Goal: Use online tool/utility

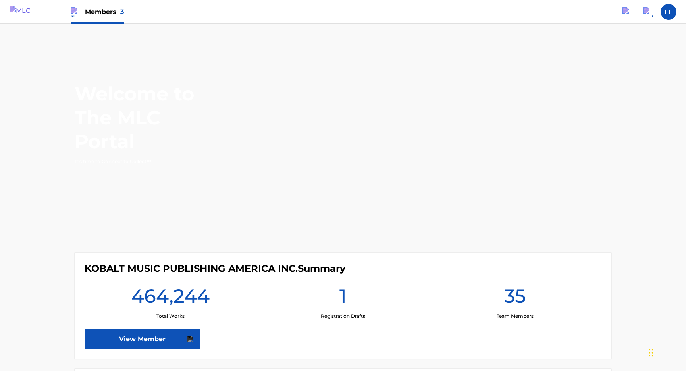
drag, startPoint x: 103, startPoint y: 12, endPoint x: 152, endPoint y: 61, distance: 69.3
click at [103, 12] on span "Members 3" at bounding box center [104, 11] width 39 height 9
click at [96, 37] on link "Songwriter Hub" at bounding box center [106, 54] width 44 height 54
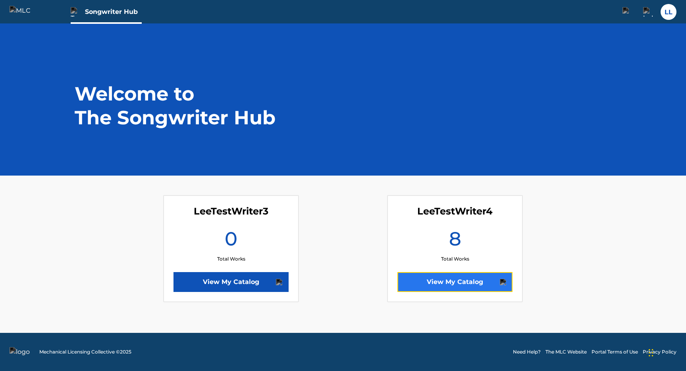
click at [426, 284] on link "View My Catalog" at bounding box center [454, 282] width 115 height 20
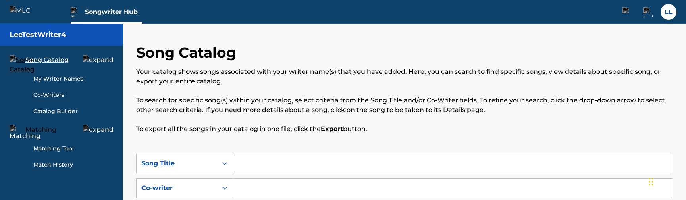
click at [53, 148] on link "Matching Tool" at bounding box center [73, 148] width 80 height 8
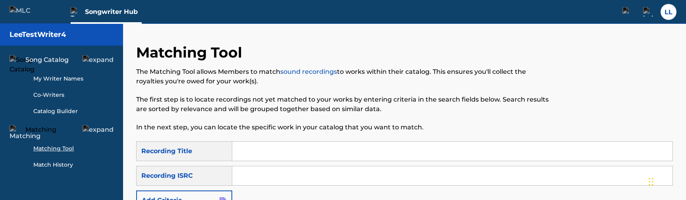
click at [276, 146] on input "Search Form" at bounding box center [452, 151] width 440 height 19
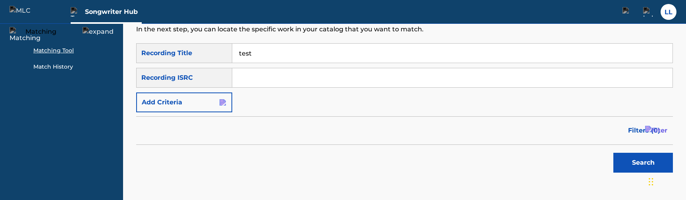
scroll to position [100, 0]
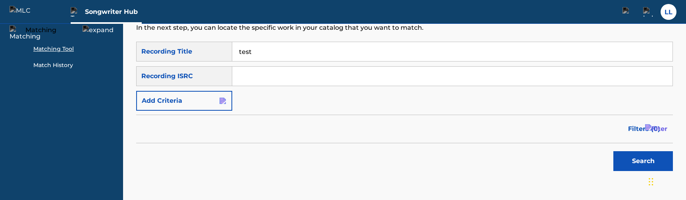
type input "test"
click at [643, 158] on button "Search" at bounding box center [643, 161] width 60 height 20
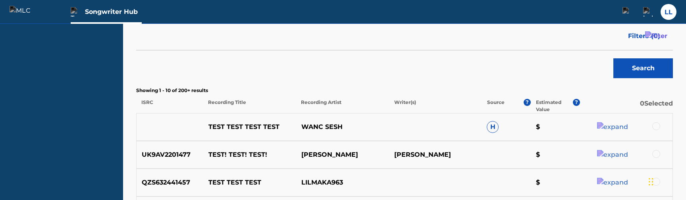
scroll to position [198, 0]
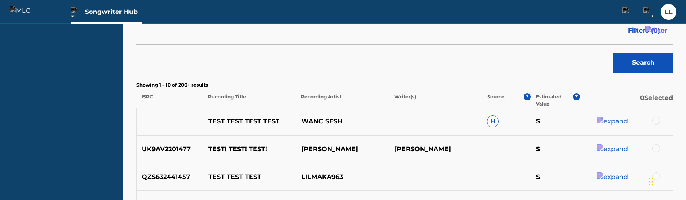
click at [652, 121] on div at bounding box center [656, 121] width 8 height 8
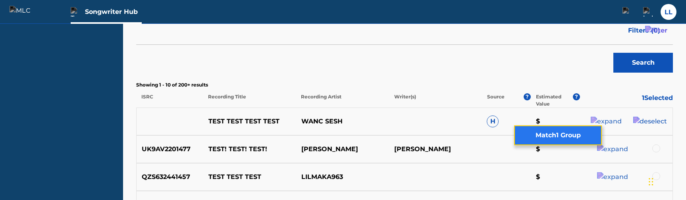
click at [537, 133] on button "Match 1 Group" at bounding box center [558, 135] width 88 height 20
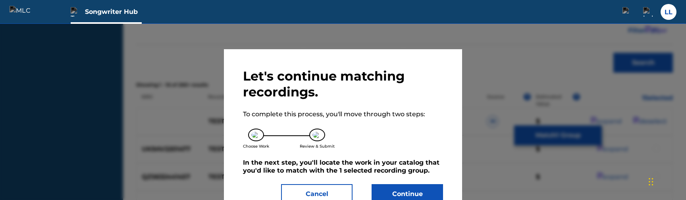
scroll to position [26, 0]
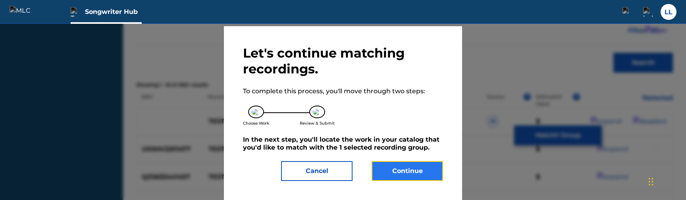
click at [397, 176] on button "Continue" at bounding box center [407, 171] width 71 height 20
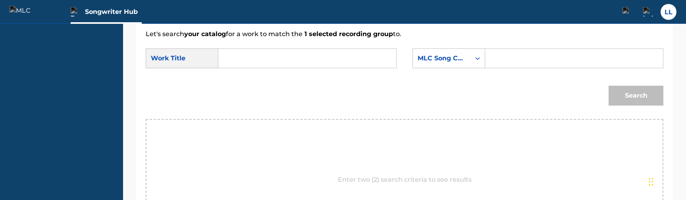
click at [324, 65] on input "Search Form" at bounding box center [307, 58] width 164 height 19
type input "TEST SONG"
click at [543, 62] on input "Search Form" at bounding box center [574, 58] width 164 height 19
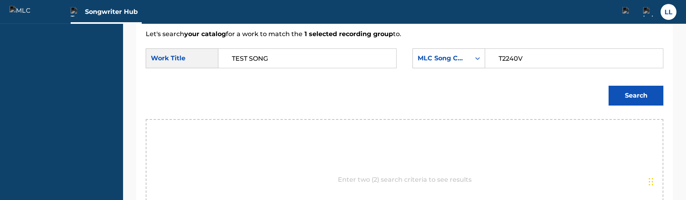
type input "T2240V"
click at [628, 99] on button "Search" at bounding box center [636, 96] width 55 height 20
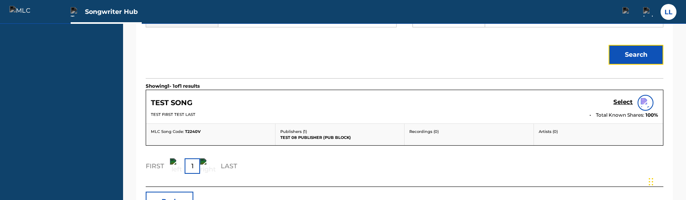
scroll to position [241, 0]
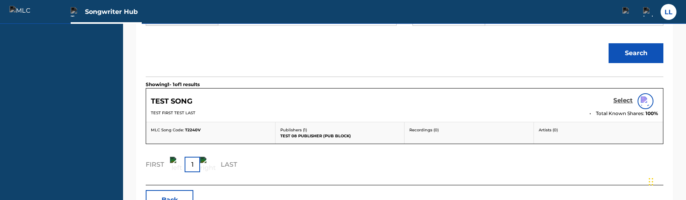
click at [614, 104] on h5 "Select" at bounding box center [622, 101] width 19 height 8
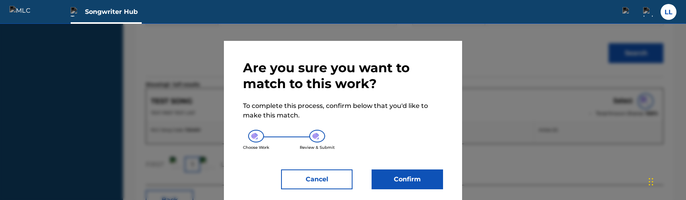
scroll to position [20, 0]
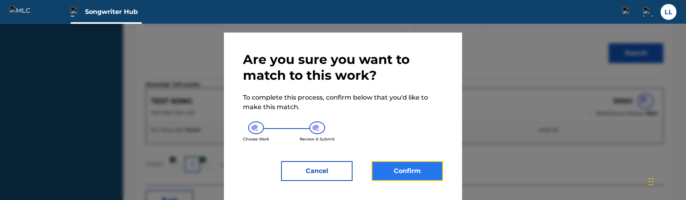
click at [402, 174] on button "Confirm" at bounding box center [407, 171] width 71 height 20
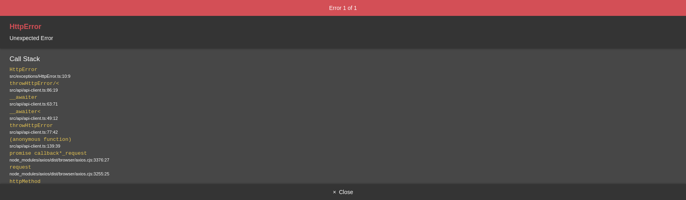
scroll to position [0, 0]
click at [337, 189] on button "× Close" at bounding box center [343, 192] width 686 height 16
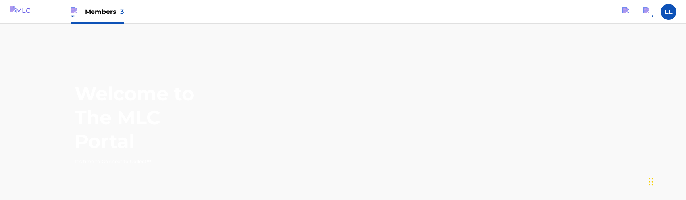
click at [119, 11] on span "Members 3" at bounding box center [104, 11] width 39 height 9
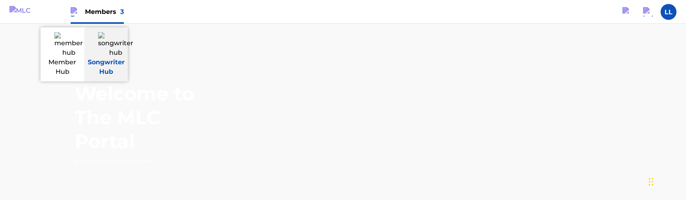
click at [112, 44] on img at bounding box center [115, 44] width 35 height 25
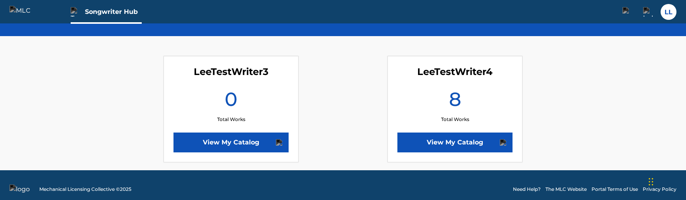
scroll to position [148, 0]
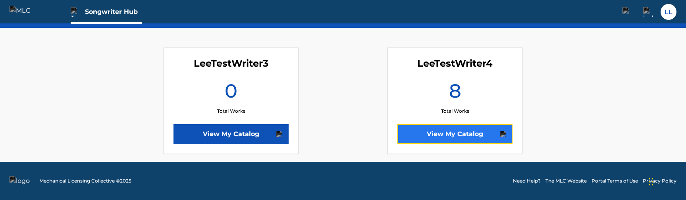
click at [416, 135] on link "View My Catalog" at bounding box center [454, 134] width 115 height 20
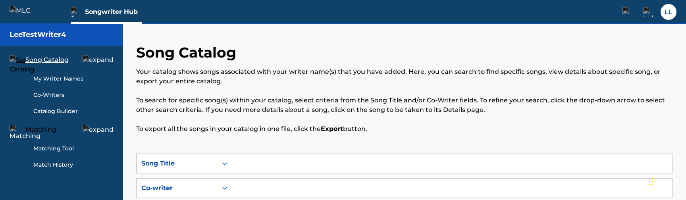
click at [68, 150] on link "Matching Tool" at bounding box center [73, 148] width 80 height 8
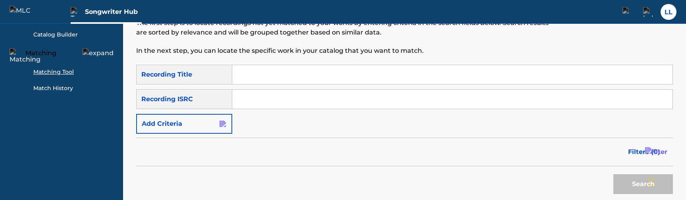
scroll to position [62, 0]
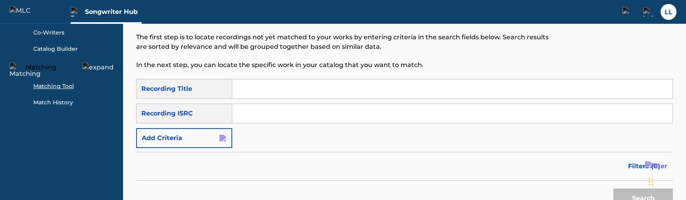
click at [320, 89] on input "Search Form" at bounding box center [452, 88] width 440 height 19
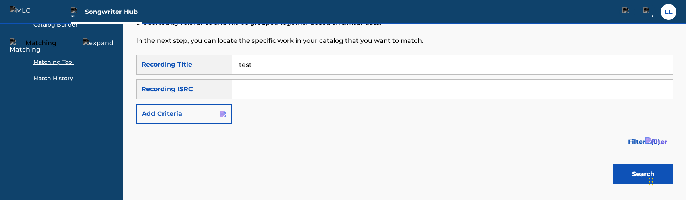
scroll to position [96, 0]
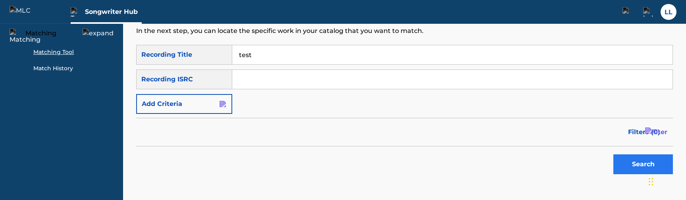
type input "test"
drag, startPoint x: 621, startPoint y: 158, endPoint x: 466, endPoint y: 149, distance: 155.5
click at [621, 158] on button "Search" at bounding box center [643, 164] width 60 height 20
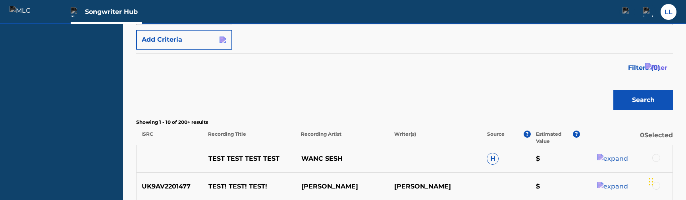
scroll to position [162, 0]
click at [658, 158] on div at bounding box center [626, 158] width 93 height 10
click at [652, 158] on div at bounding box center [656, 157] width 8 height 8
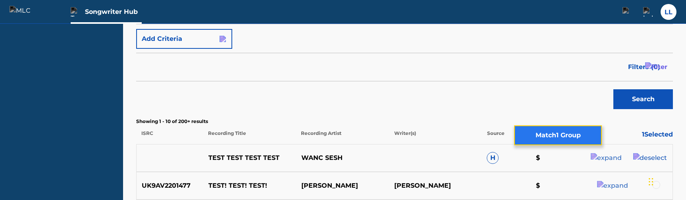
click at [569, 143] on button "Match 1 Group" at bounding box center [558, 135] width 88 height 20
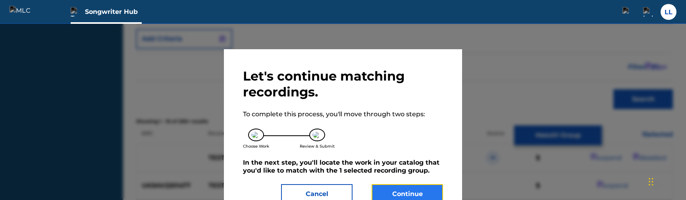
click at [390, 195] on button "Continue" at bounding box center [407, 194] width 71 height 20
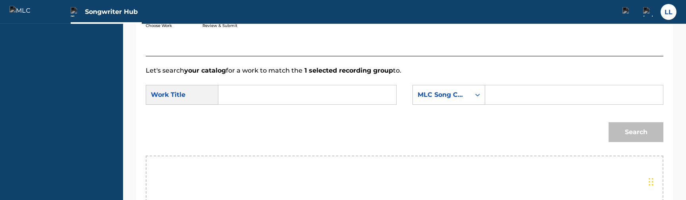
click at [355, 101] on input "Search Form" at bounding box center [307, 94] width 164 height 19
type input "TEST SONG"
click at [566, 103] on input "Search Form" at bounding box center [574, 94] width 164 height 19
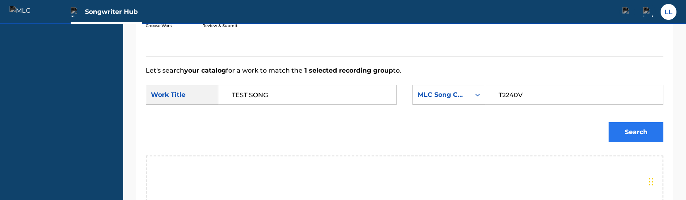
type input "T2240V"
click at [623, 137] on button "Search" at bounding box center [636, 132] width 55 height 20
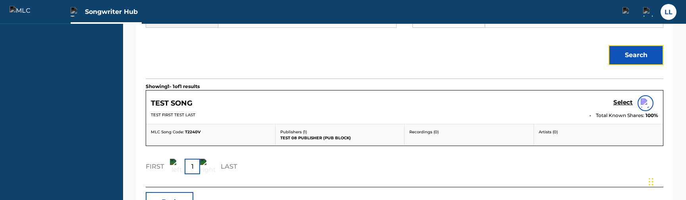
scroll to position [249, 0]
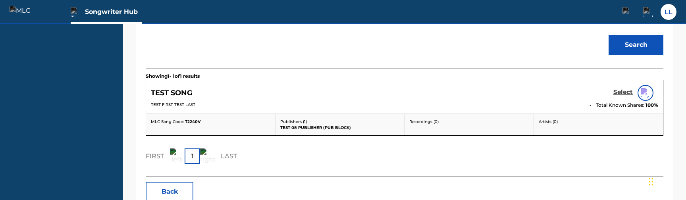
click at [620, 94] on h5 "Select" at bounding box center [622, 93] width 19 height 8
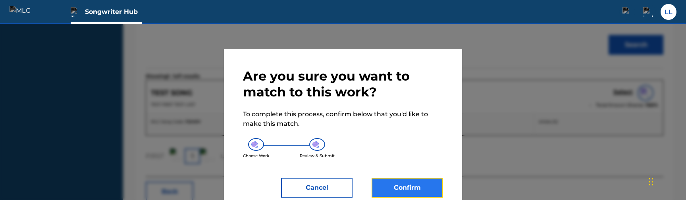
click at [389, 187] on button "Confirm" at bounding box center [407, 188] width 71 height 20
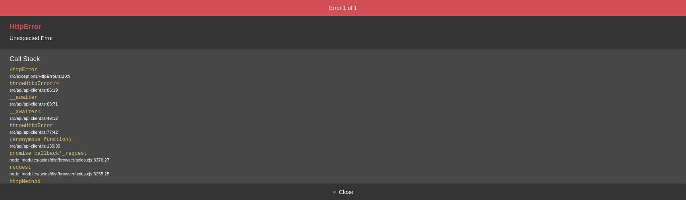
scroll to position [0, 0]
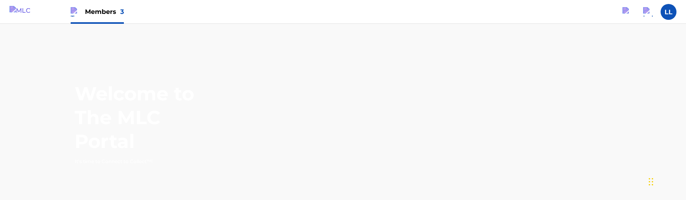
click at [108, 18] on div "Members 3" at bounding box center [97, 11] width 53 height 23
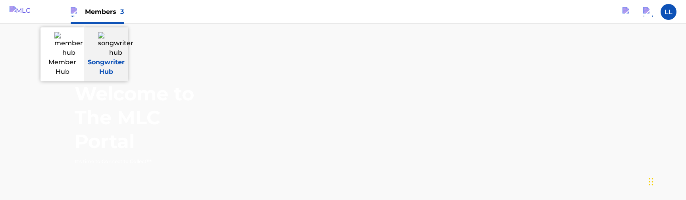
click at [113, 44] on img at bounding box center [115, 44] width 35 height 25
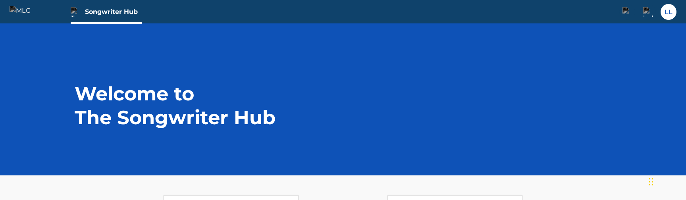
scroll to position [148, 0]
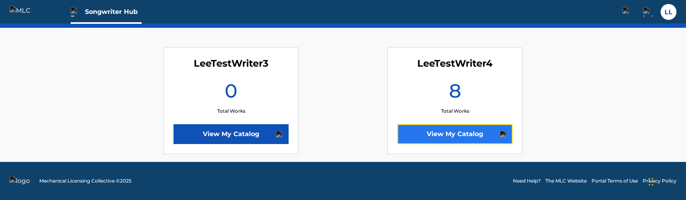
click at [422, 129] on link "View My Catalog" at bounding box center [454, 134] width 115 height 20
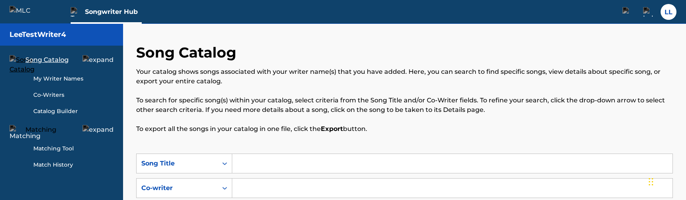
click at [60, 150] on link "Matching Tool" at bounding box center [73, 148] width 80 height 8
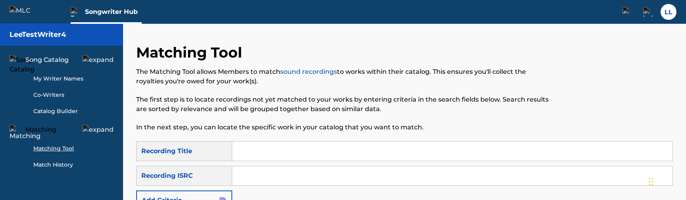
click at [277, 143] on input "Search Form" at bounding box center [452, 151] width 440 height 19
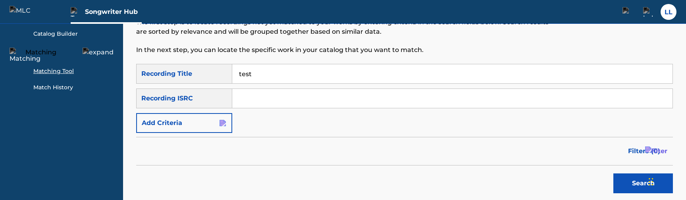
scroll to position [81, 0]
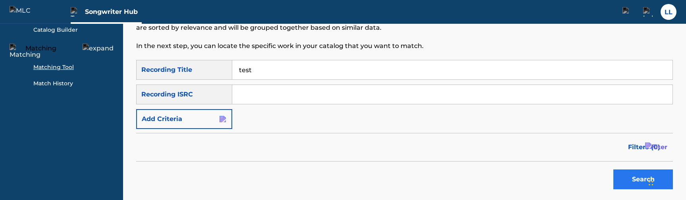
type input "test"
click at [640, 178] on button "Search" at bounding box center [643, 179] width 60 height 20
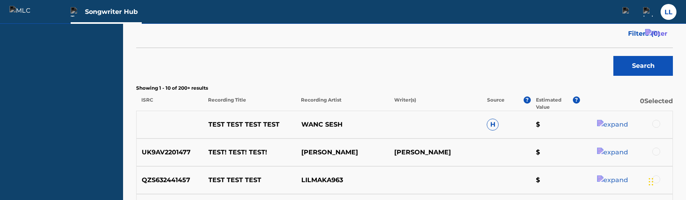
scroll to position [198, 0]
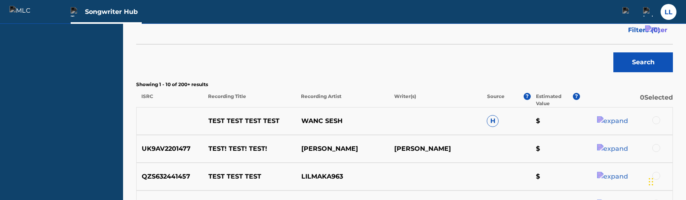
click at [655, 121] on div at bounding box center [656, 120] width 8 height 8
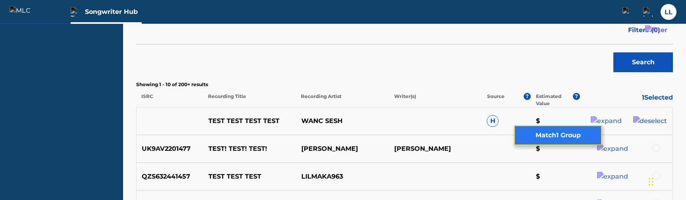
click at [584, 135] on button "Match 1 Group" at bounding box center [558, 135] width 88 height 20
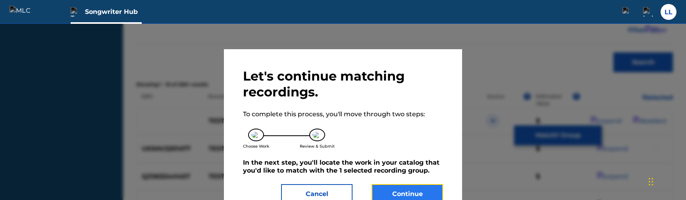
click at [380, 191] on button "Continue" at bounding box center [407, 194] width 71 height 20
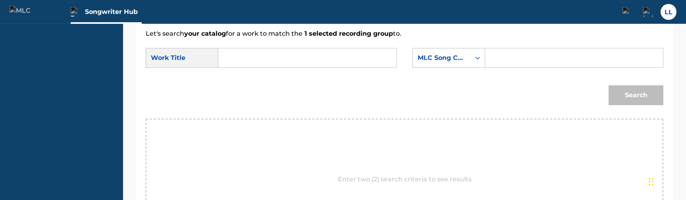
click at [330, 65] on input "Search Form" at bounding box center [307, 57] width 164 height 19
type input "TEST SONG"
click at [522, 63] on input "Search Form" at bounding box center [574, 57] width 164 height 19
click at [519, 64] on input "Search Form" at bounding box center [574, 57] width 164 height 19
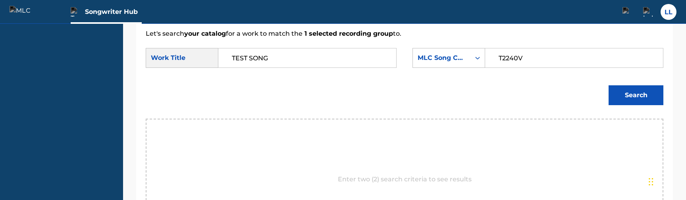
type input "T2240V"
click at [614, 98] on button "Search" at bounding box center [636, 95] width 55 height 20
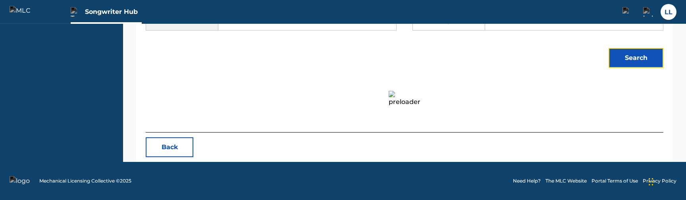
scroll to position [240, 0]
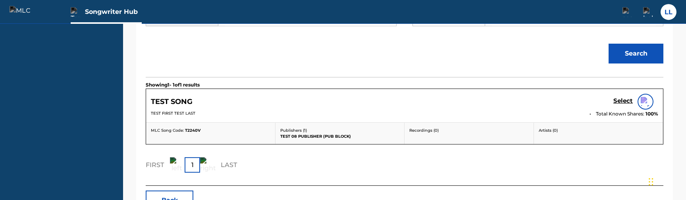
drag, startPoint x: 623, startPoint y: 105, endPoint x: 607, endPoint y: 98, distance: 17.6
click at [623, 105] on h5 "Select" at bounding box center [622, 101] width 19 height 8
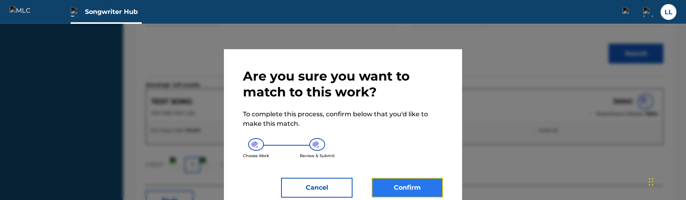
click at [380, 185] on button "Confirm" at bounding box center [407, 188] width 71 height 20
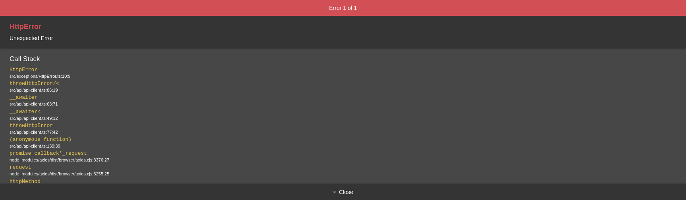
scroll to position [0, 0]
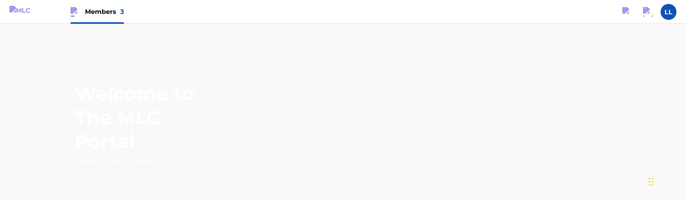
drag, startPoint x: 108, startPoint y: 16, endPoint x: 108, endPoint y: 21, distance: 5.2
click at [108, 16] on span "Members 3" at bounding box center [104, 11] width 39 height 9
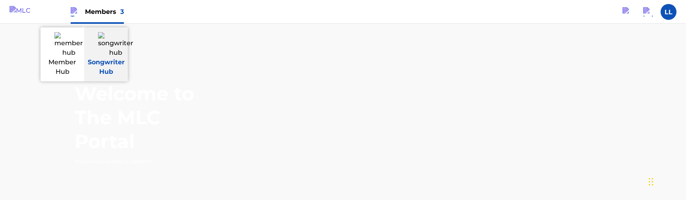
drag, startPoint x: 213, startPoint y: 108, endPoint x: 114, endPoint y: 39, distance: 121.2
click at [114, 39] on img at bounding box center [115, 44] width 35 height 25
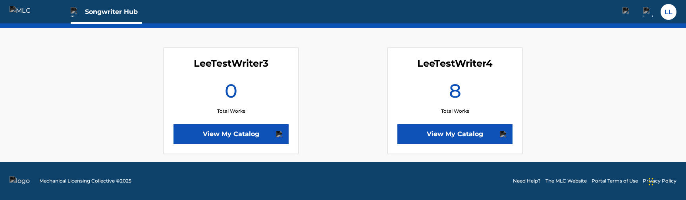
scroll to position [95, 0]
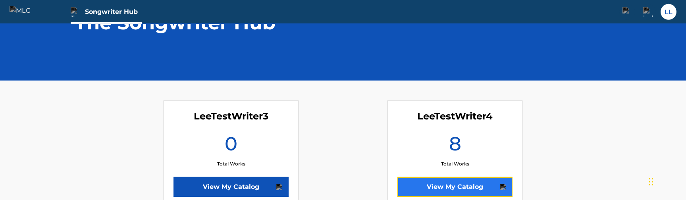
click at [433, 182] on link "View My Catalog" at bounding box center [454, 187] width 115 height 20
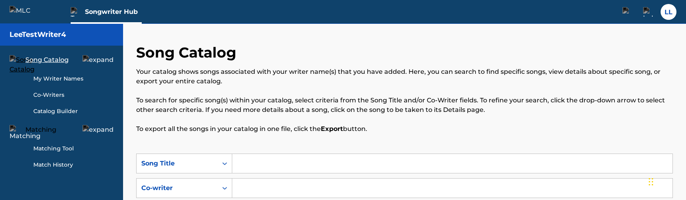
click at [65, 152] on link "Matching Tool" at bounding box center [73, 148] width 80 height 8
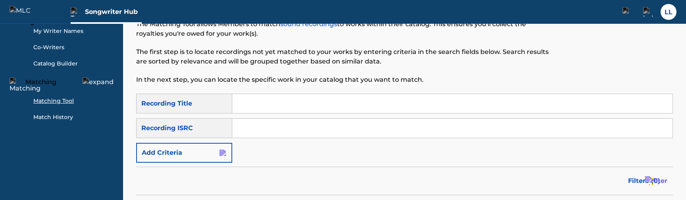
scroll to position [53, 0]
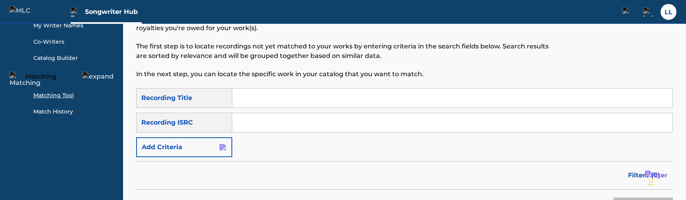
click at [295, 100] on input "Search Form" at bounding box center [452, 98] width 440 height 19
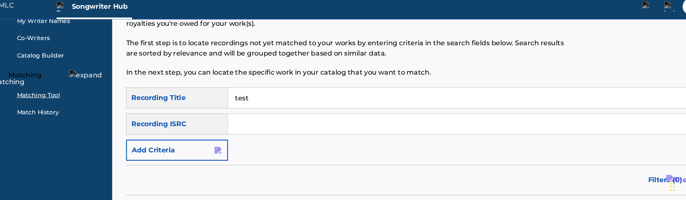
scroll to position [80, 0]
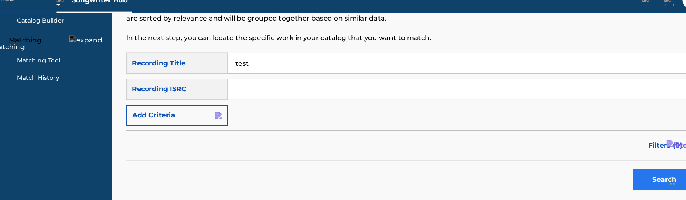
type input "test"
click at [614, 174] on button "Search" at bounding box center [643, 181] width 60 height 20
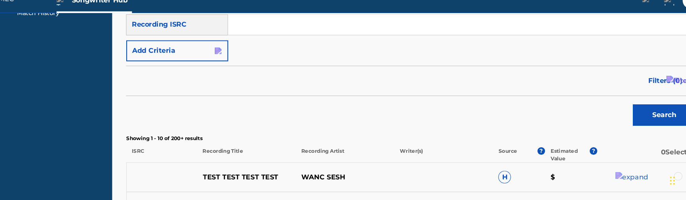
scroll to position [171, 0]
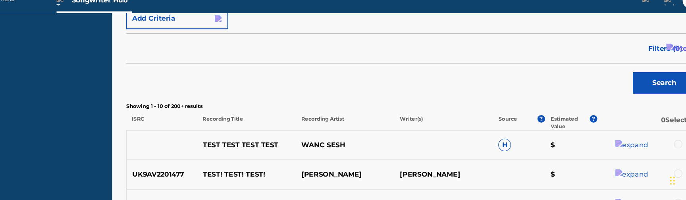
click at [652, 147] on div at bounding box center [656, 147] width 8 height 8
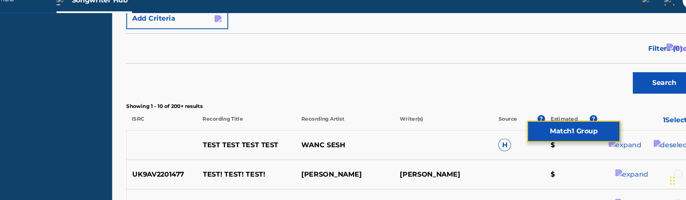
drag, startPoint x: 547, startPoint y: 136, endPoint x: 411, endPoint y: 127, distance: 136.0
click at [547, 136] on button "Match 1 Group" at bounding box center [558, 135] width 88 height 20
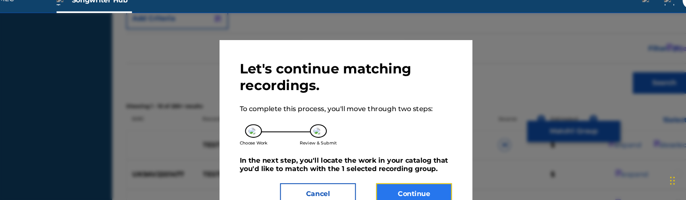
click at [397, 192] on button "Continue" at bounding box center [407, 194] width 71 height 20
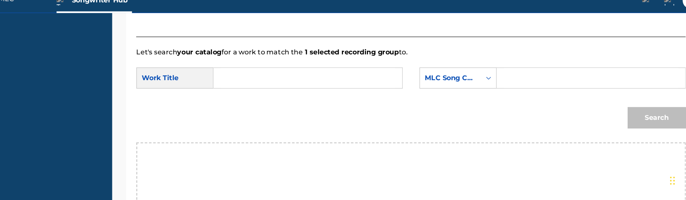
click at [314, 85] on input "Search Form" at bounding box center [307, 84] width 164 height 19
type input "t"
type input "TEST SONG"
click at [500, 89] on input "Search Form" at bounding box center [574, 84] width 164 height 19
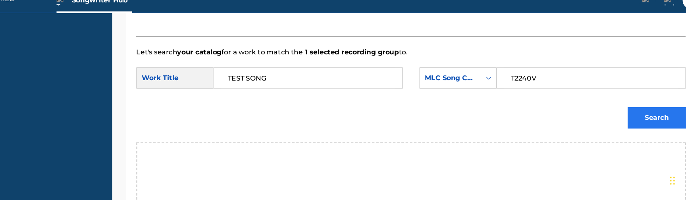
type input "T2240V"
click at [621, 116] on button "Search" at bounding box center [636, 122] width 55 height 20
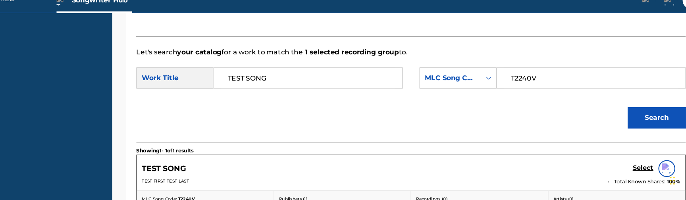
scroll to position [225, 0]
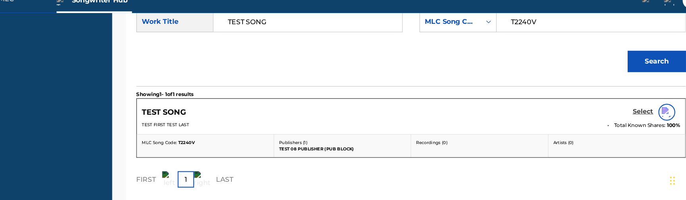
click at [617, 119] on h5 "Select" at bounding box center [622, 117] width 19 height 8
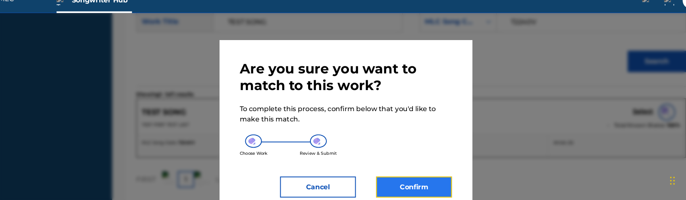
click at [397, 186] on button "Confirm" at bounding box center [407, 188] width 71 height 20
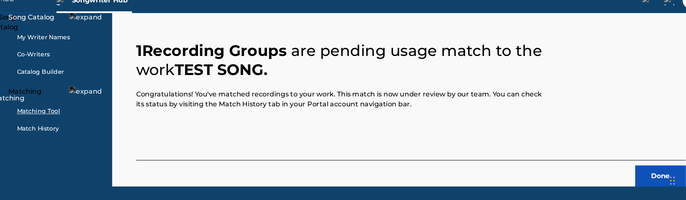
scroll to position [40, 0]
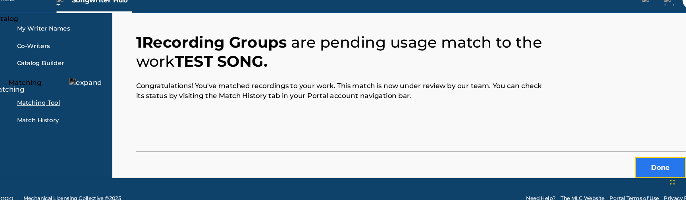
click at [625, 171] on button "Done" at bounding box center [640, 170] width 48 height 20
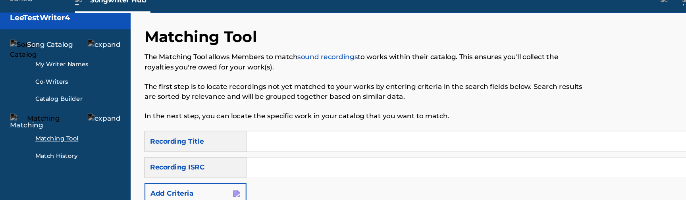
scroll to position [7, 0]
click at [56, 155] on link "Match History" at bounding box center [73, 158] width 80 height 8
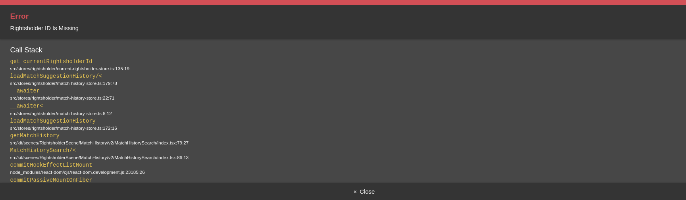
click at [340, 176] on button "× Close" at bounding box center [343, 180] width 686 height 16
